Goal: Information Seeking & Learning: Learn about a topic

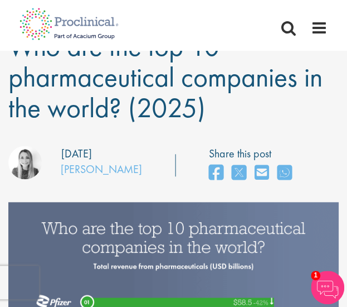
scroll to position [138, 0]
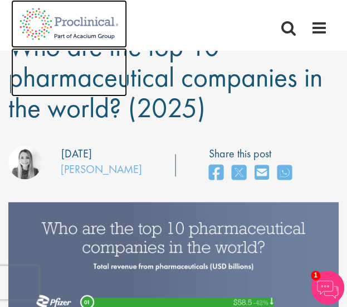
click at [84, 93] on img at bounding box center [69, 72] width 116 height 48
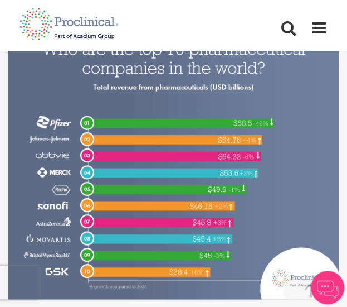
scroll to position [306, 0]
